Goal: Information Seeking & Learning: Check status

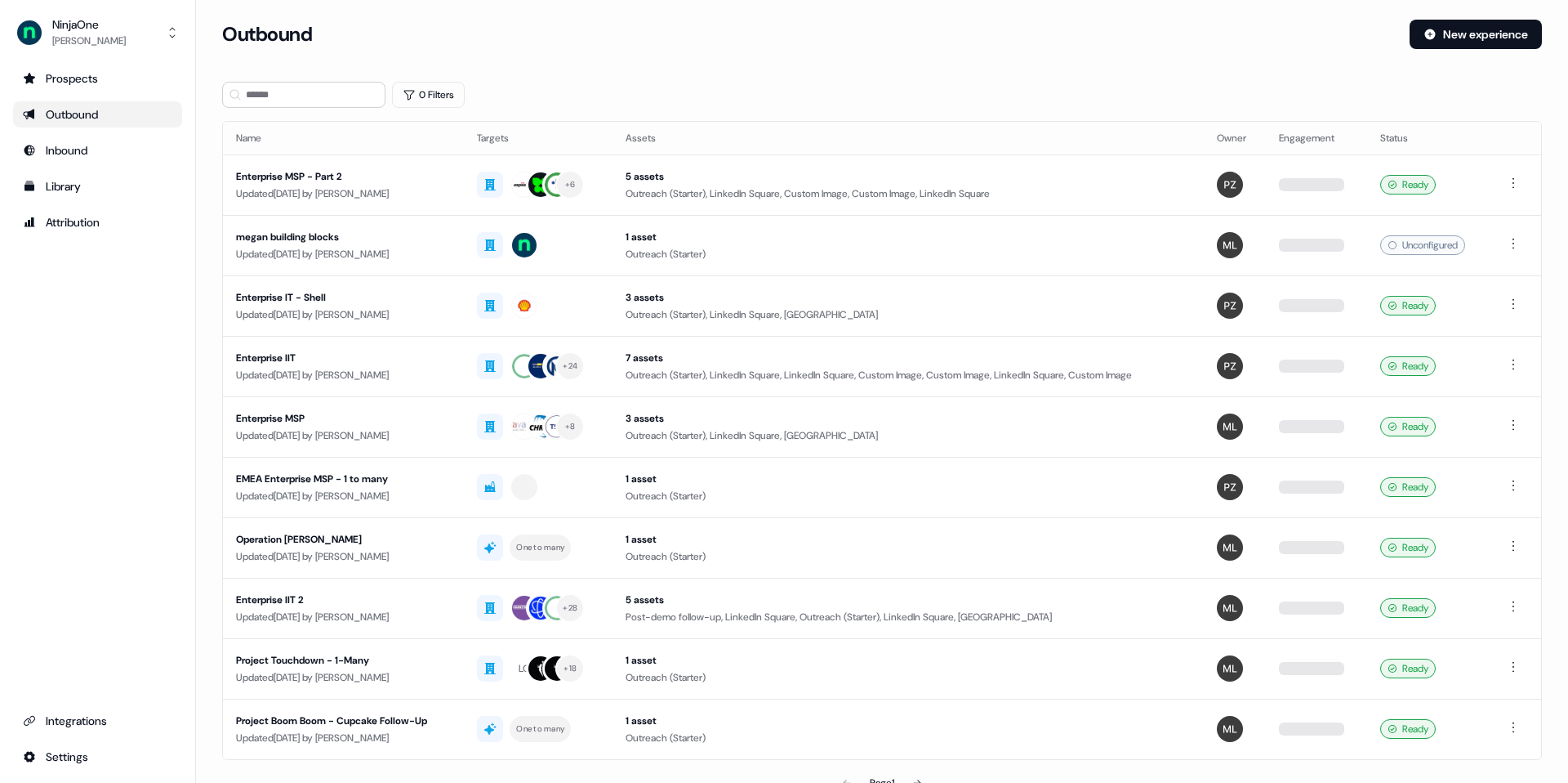
click at [110, 116] on div "Outbound" at bounding box center [98, 115] width 150 height 17
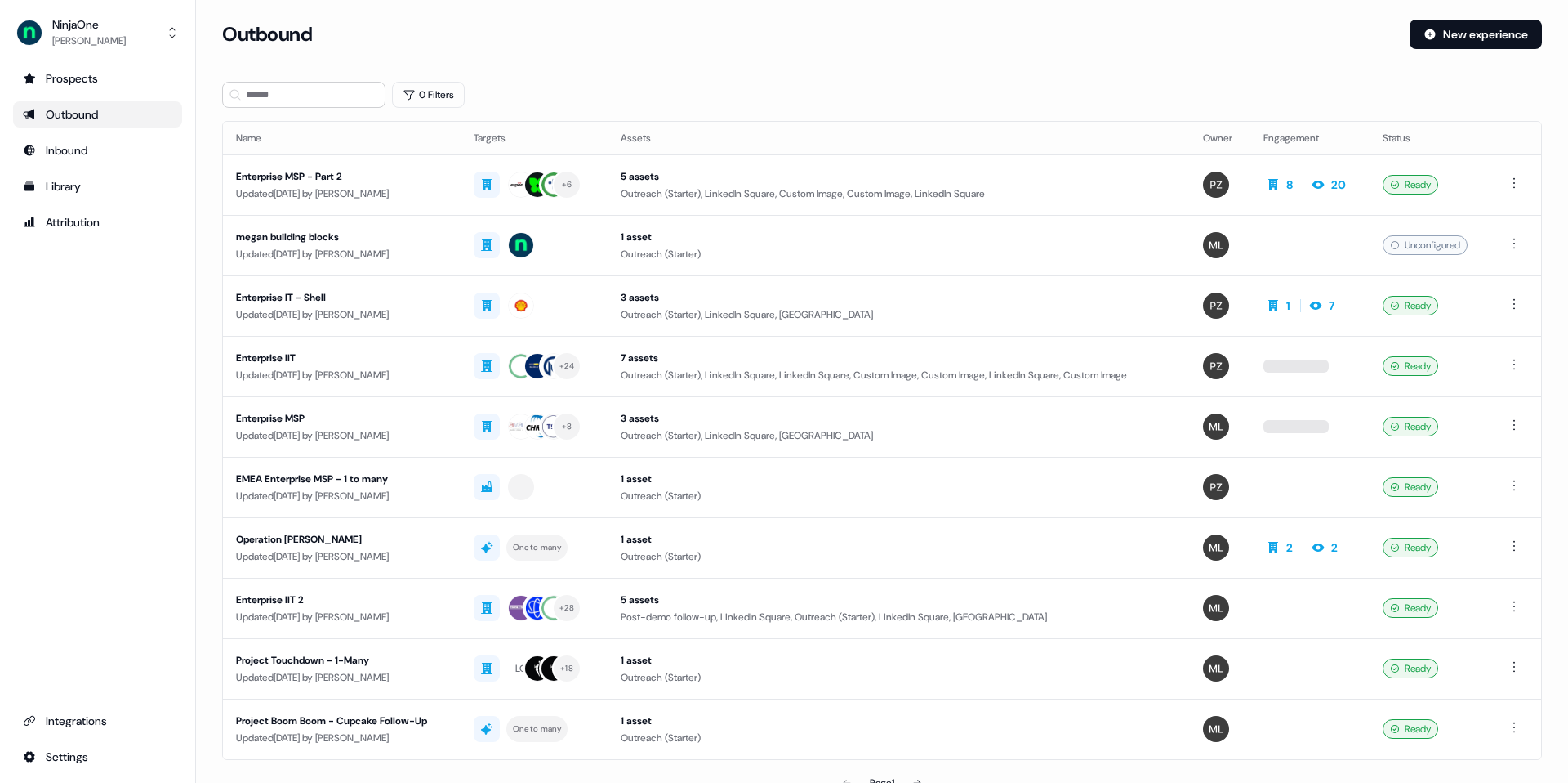
click at [97, 172] on ul "Prospects Outbound Inbound Library Attribution" at bounding box center [97, 151] width 169 height 170
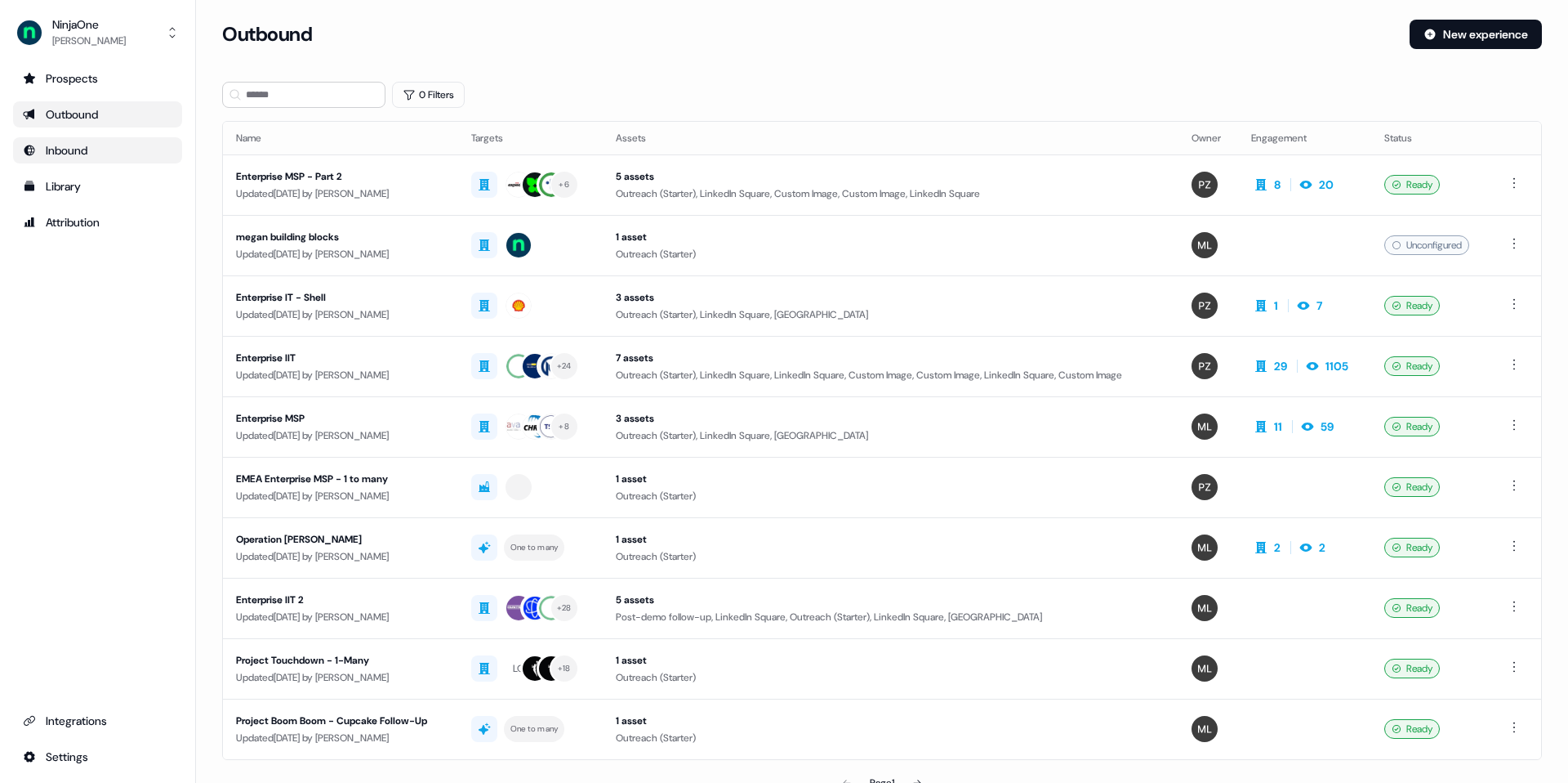
click at [95, 158] on div "Inbound" at bounding box center [98, 151] width 150 height 17
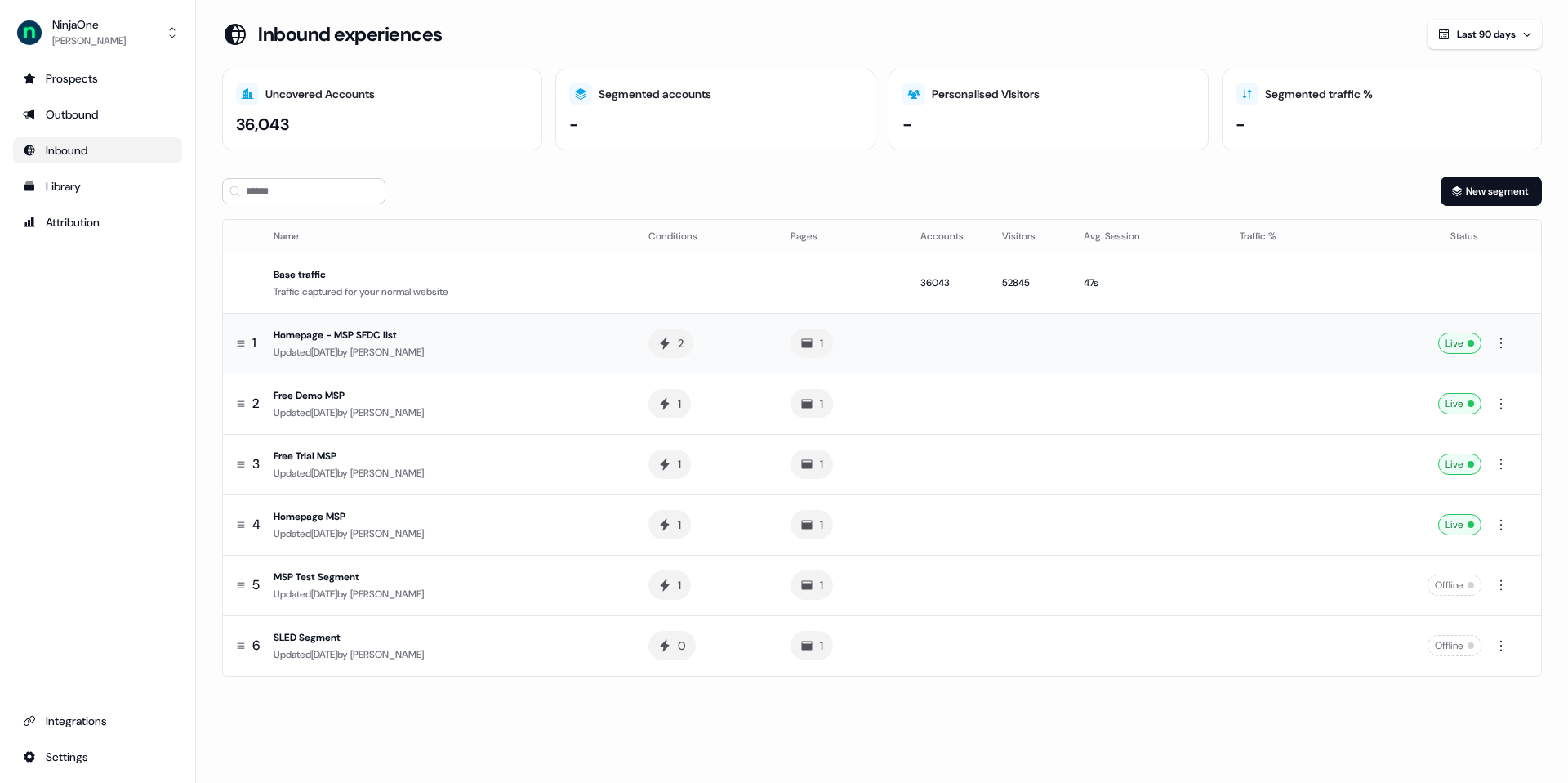
click at [456, 349] on div "Updated [DATE] by [PERSON_NAME]" at bounding box center [447, 352] width 348 height 17
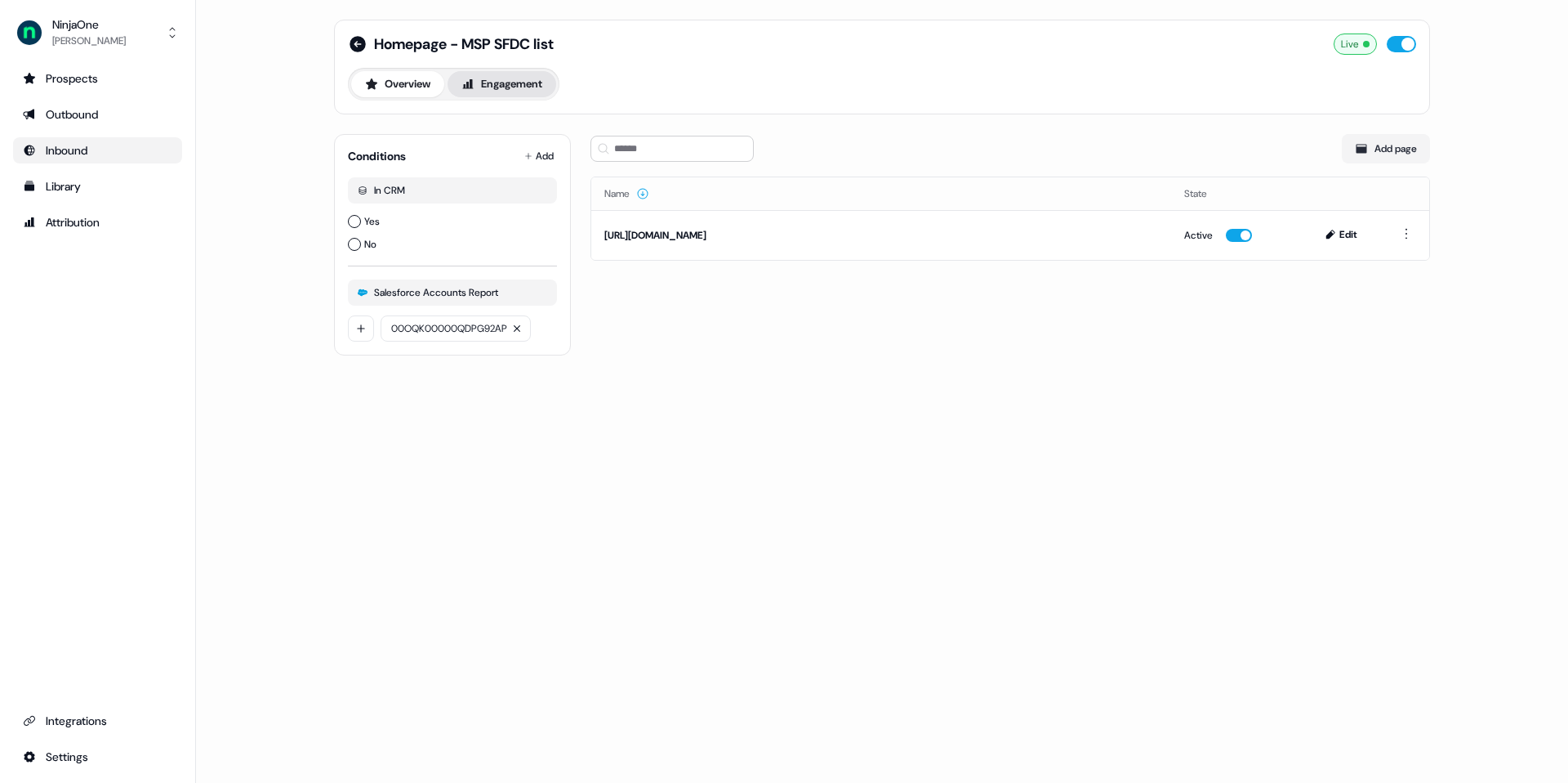
click at [535, 83] on button "Engagement" at bounding box center [502, 84] width 109 height 26
click at [103, 155] on div "Inbound" at bounding box center [98, 151] width 150 height 17
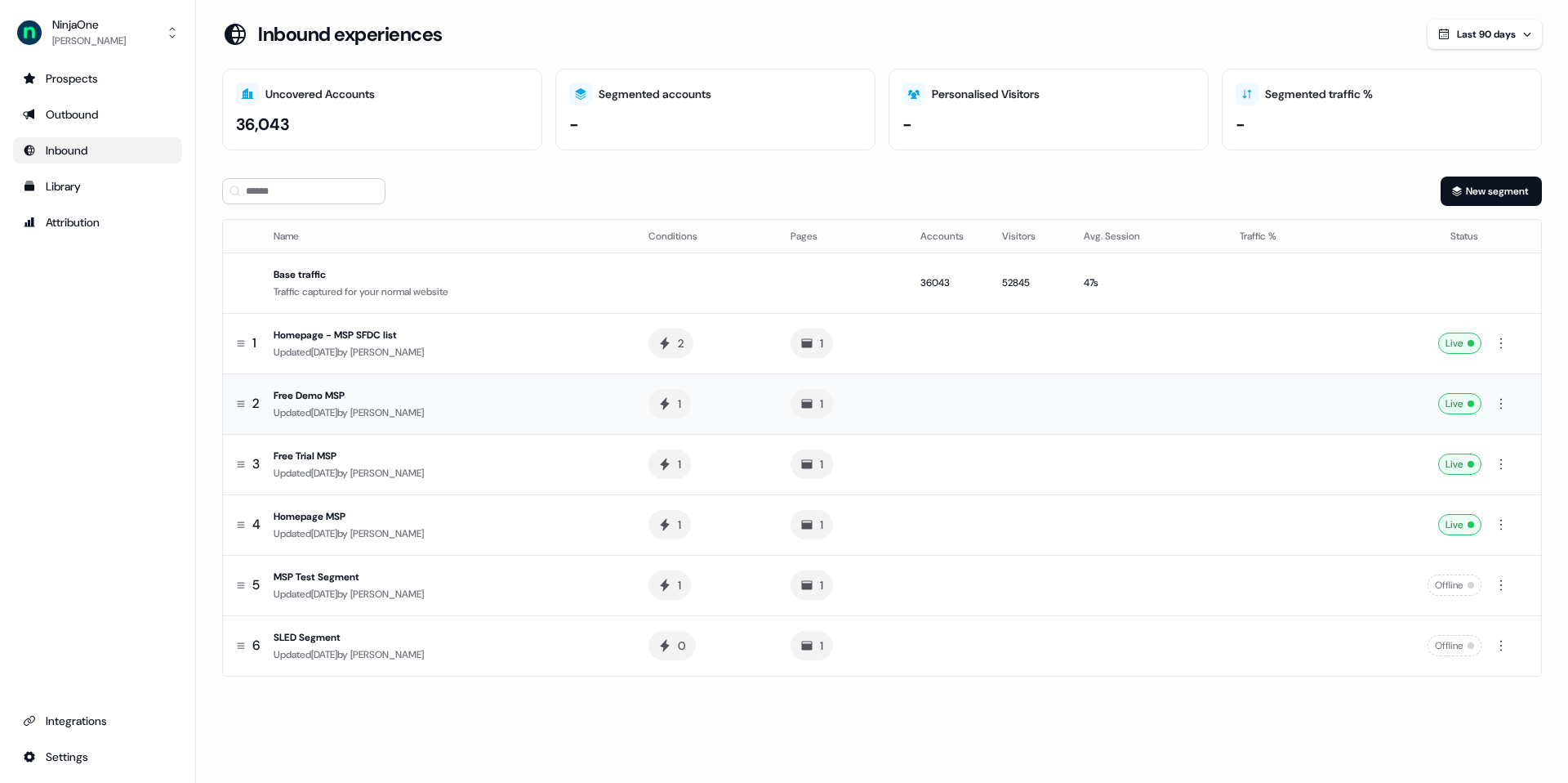
click at [334, 398] on div "Free Demo MSP" at bounding box center [447, 396] width 348 height 17
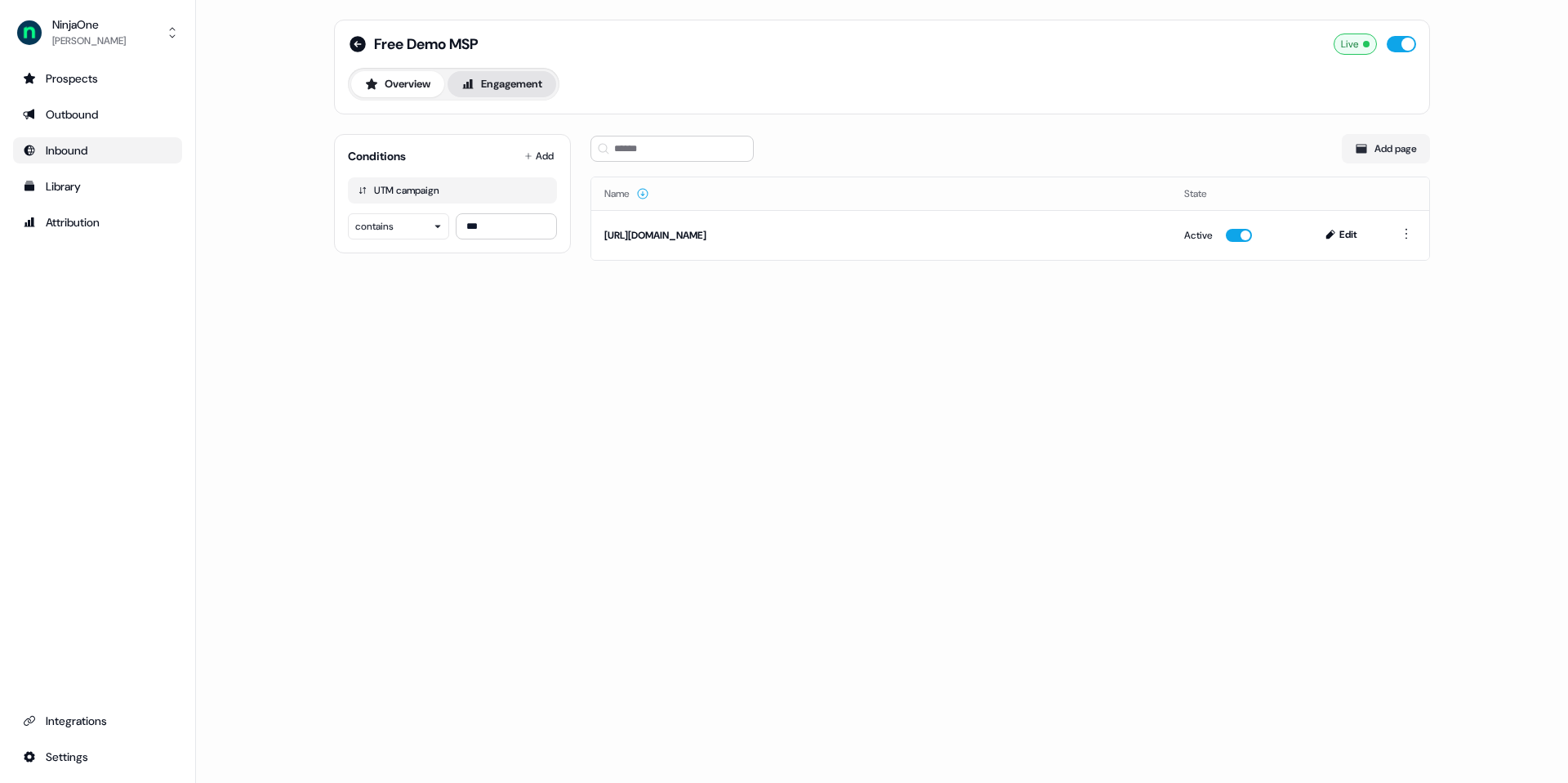
click at [523, 80] on button "Engagement" at bounding box center [502, 84] width 109 height 26
click at [83, 157] on div "Inbound" at bounding box center [98, 151] width 150 height 17
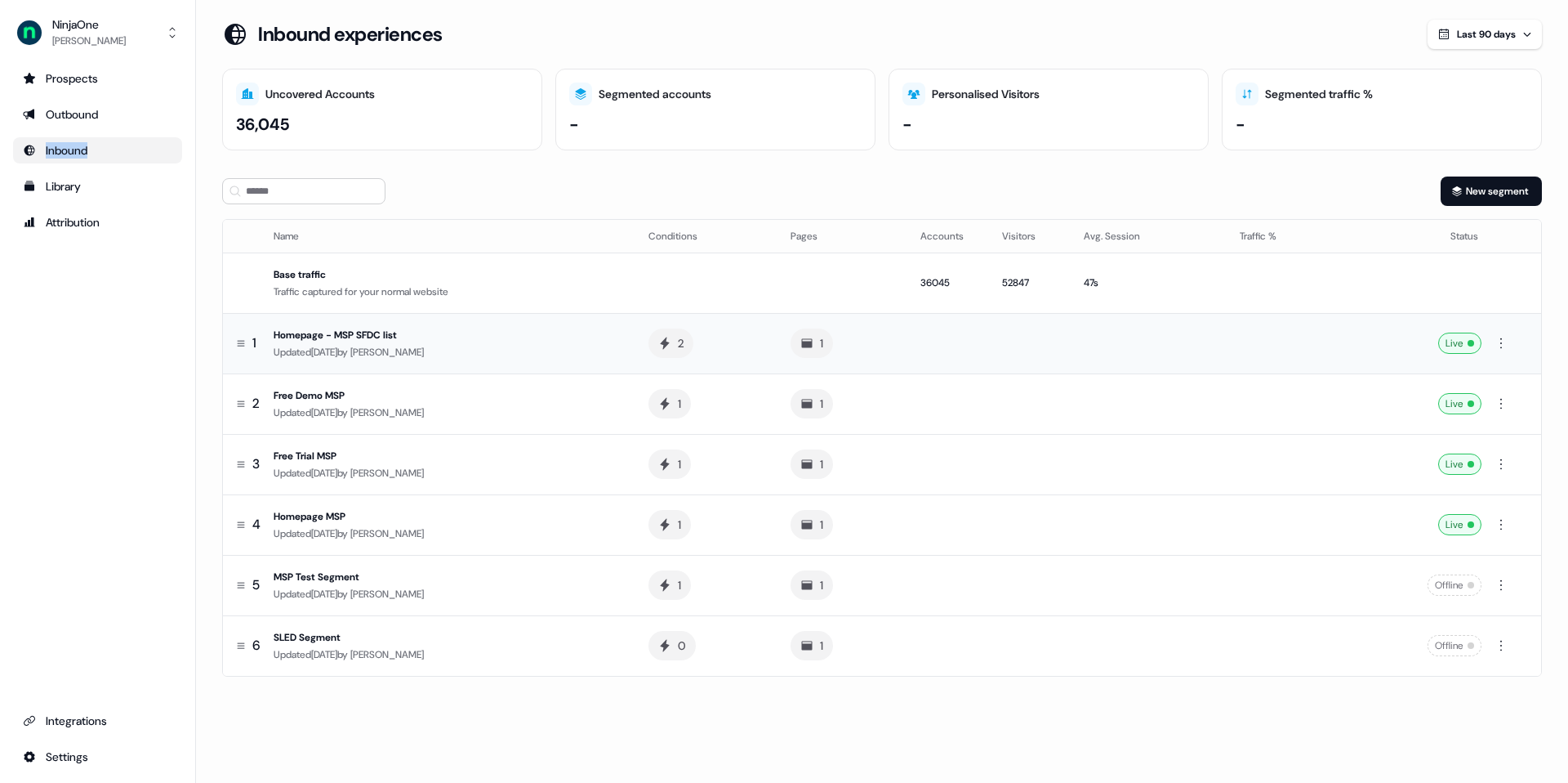
click at [325, 332] on div "Homepage - MSP SFDC list" at bounding box center [447, 336] width 348 height 17
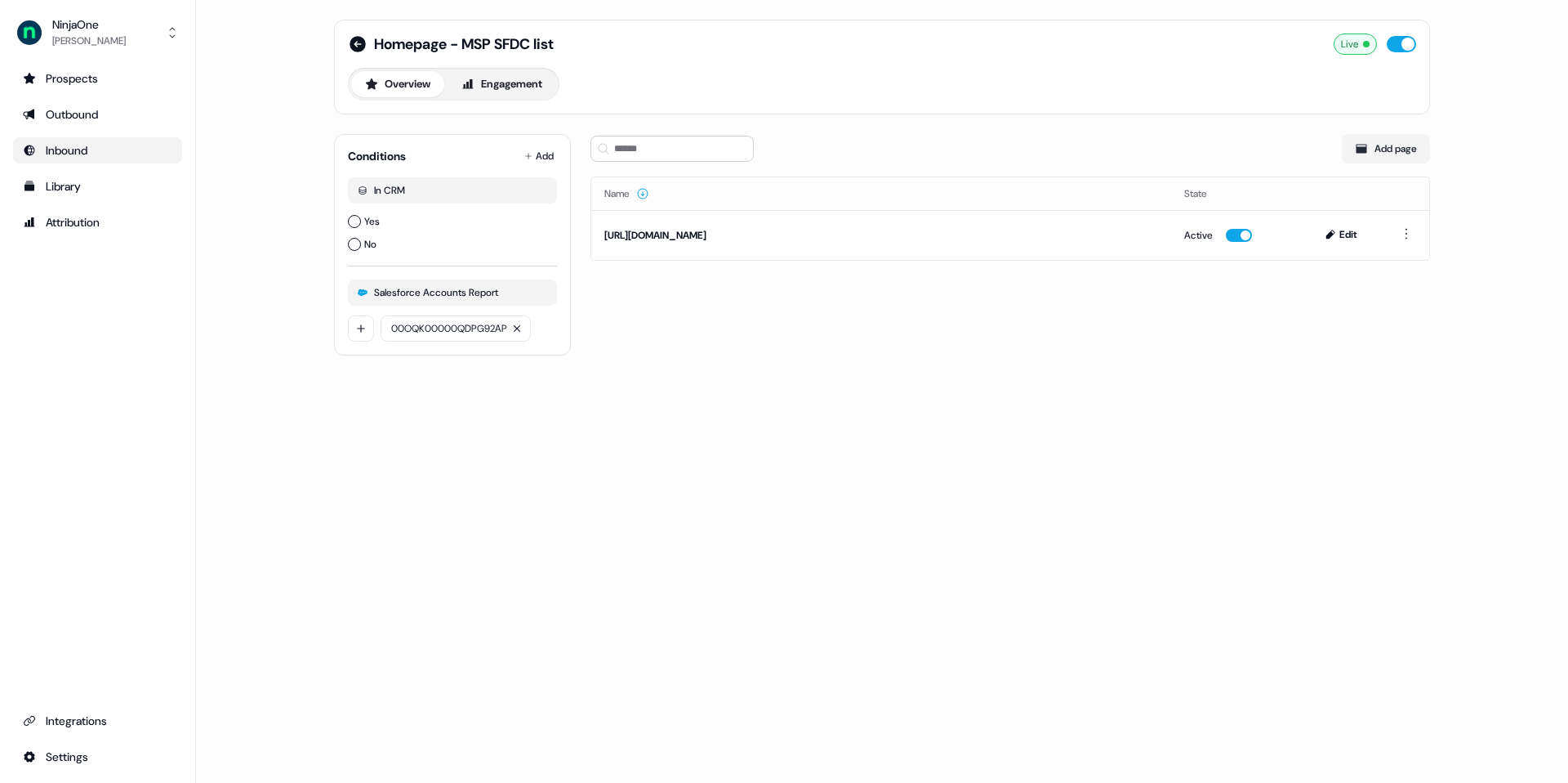
click at [362, 220] on label "Yes" at bounding box center [452, 222] width 209 height 17
click at [361, 220] on button "Yes" at bounding box center [354, 221] width 13 height 13
click at [688, 377] on div "Homepage - MSP SFDC list Live Overview Engagement Conditions Add In CRM Yes No …" at bounding box center [881, 197] width 1135 height 395
click at [688, 429] on div "Homepage - MSP SFDC list Live Overview Engagement Conditions Add In CRM Yes No …" at bounding box center [881, 391] width 1372 height 783
click at [140, 151] on div "Inbound" at bounding box center [98, 151] width 150 height 17
